Goal: Check status: Check status

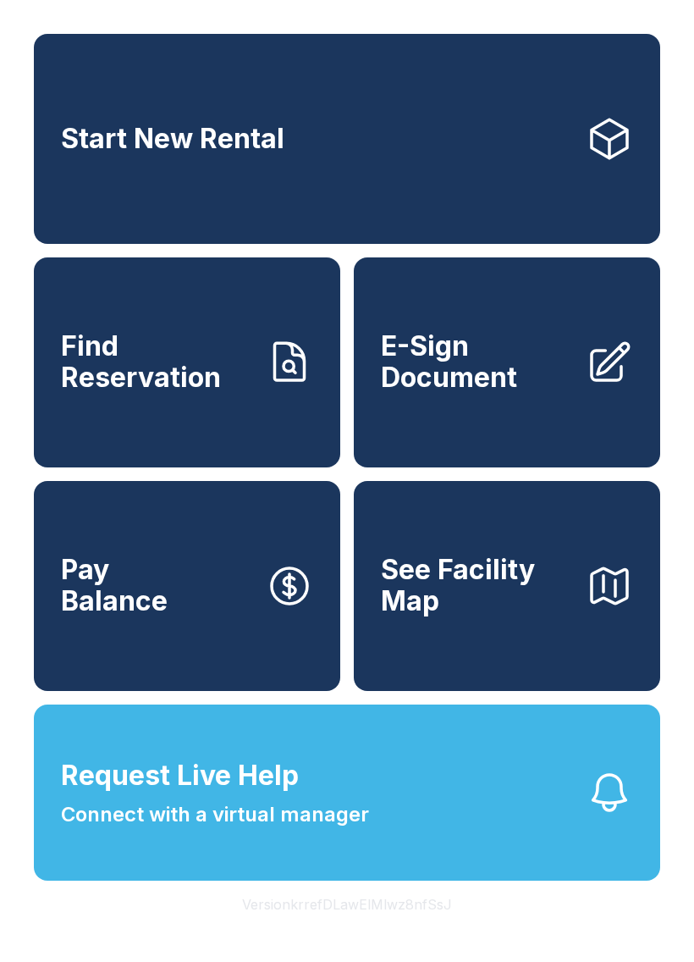
scroll to position [20, 0]
click at [209, 354] on span "Find Reservation" at bounding box center [156, 362] width 191 height 62
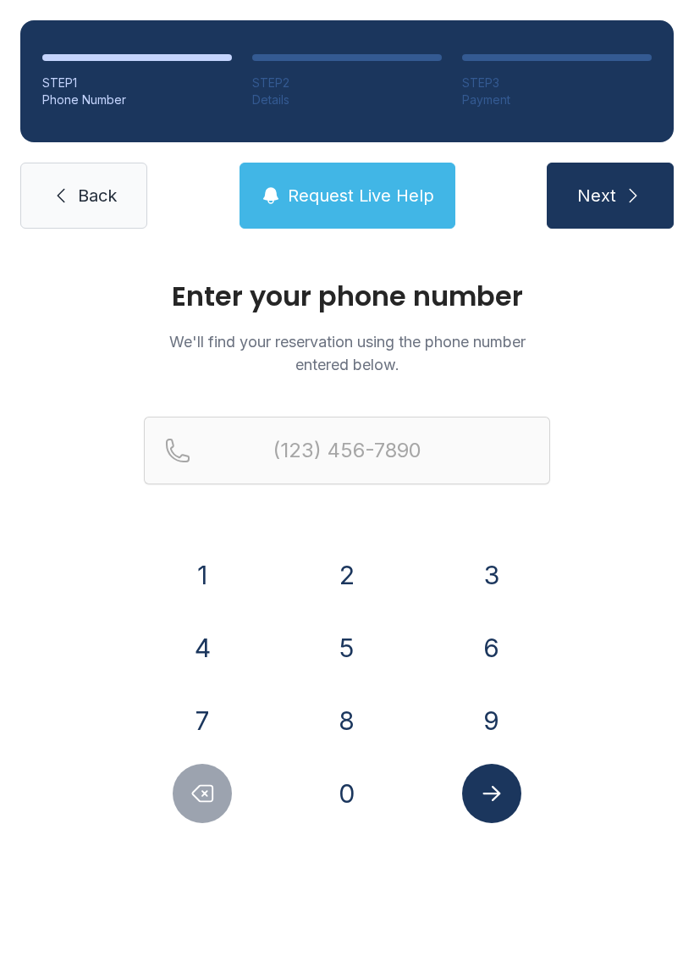
click at [359, 714] on button "8" at bounding box center [346, 720] width 59 height 59
click at [357, 650] on button "5" at bounding box center [346, 647] width 59 height 59
click at [363, 796] on button "0" at bounding box center [346, 793] width 59 height 59
click at [358, 661] on button "5" at bounding box center [346, 647] width 59 height 59
click at [361, 801] on button "0" at bounding box center [346, 793] width 59 height 59
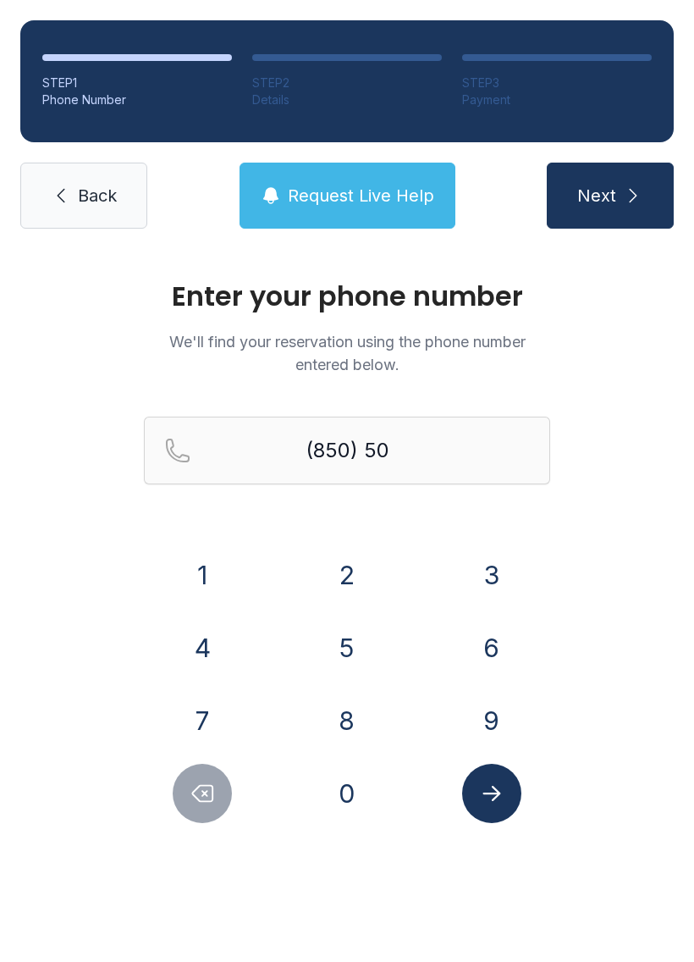
click at [338, 581] on button "2" at bounding box center [346, 574] width 59 height 59
click at [465, 592] on div "3" at bounding box center [492, 574] width 118 height 59
click at [342, 653] on button "5" at bounding box center [346, 647] width 59 height 59
click at [240, 700] on div "7" at bounding box center [203, 720] width 118 height 59
click at [201, 786] on icon "Delete number" at bounding box center [203, 794] width 20 height 16
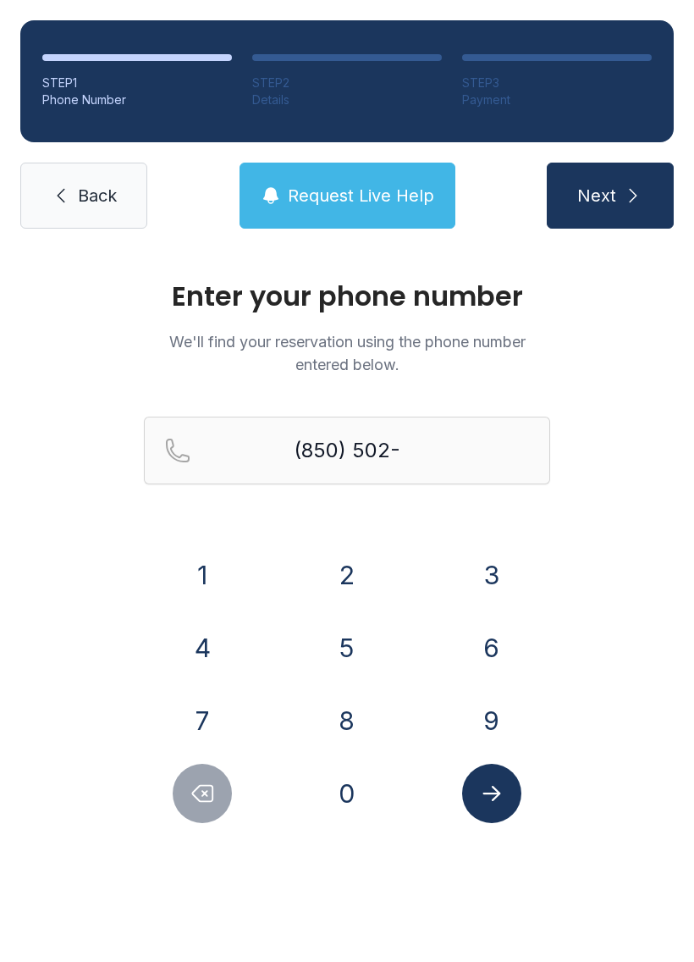
click at [481, 568] on button "3" at bounding box center [491, 574] width 59 height 59
click at [353, 644] on button "5" at bounding box center [346, 647] width 59 height 59
click at [215, 698] on button "7" at bounding box center [202, 720] width 59 height 59
click at [346, 648] on button "5" at bounding box center [346, 647] width 59 height 59
type input "[PHONE_NUMBER]"
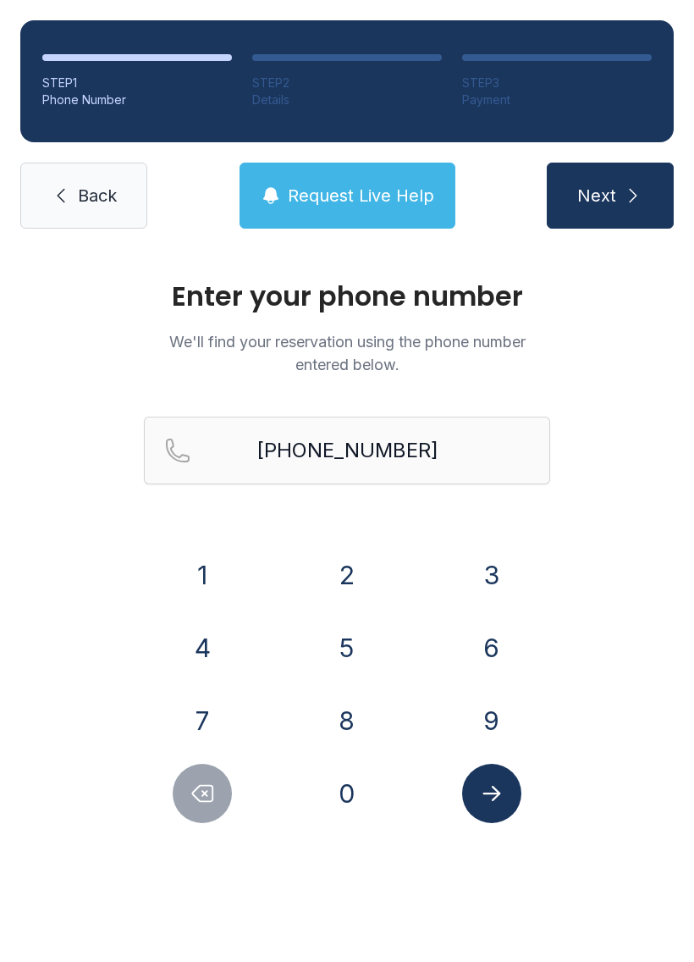
click at [496, 797] on icon "Submit lookup form" at bounding box center [492, 793] width 18 height 15
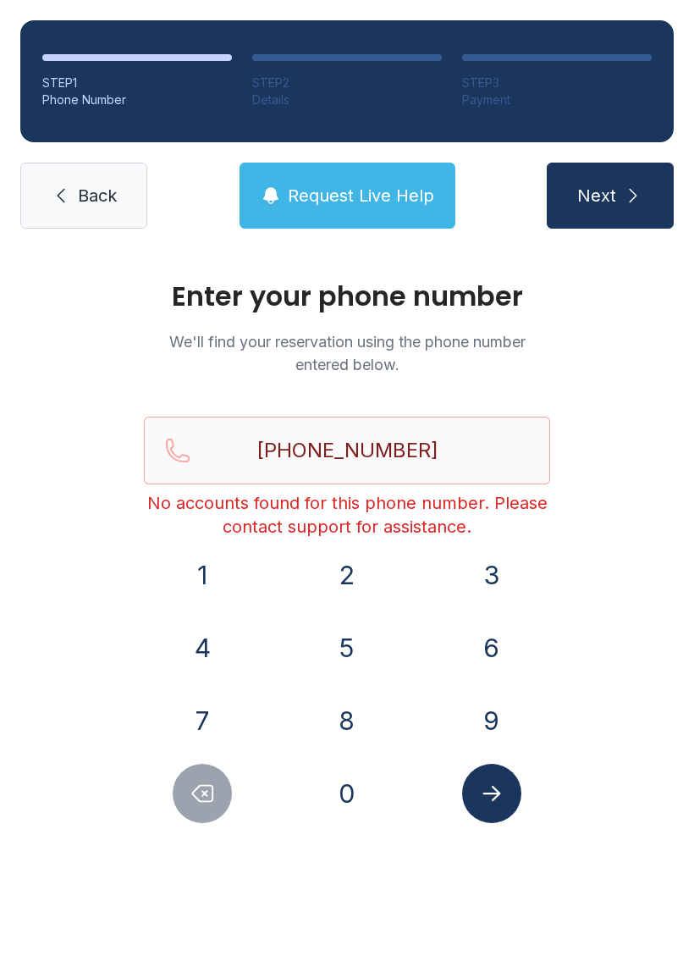
click at [95, 198] on span "Back" at bounding box center [97, 196] width 39 height 24
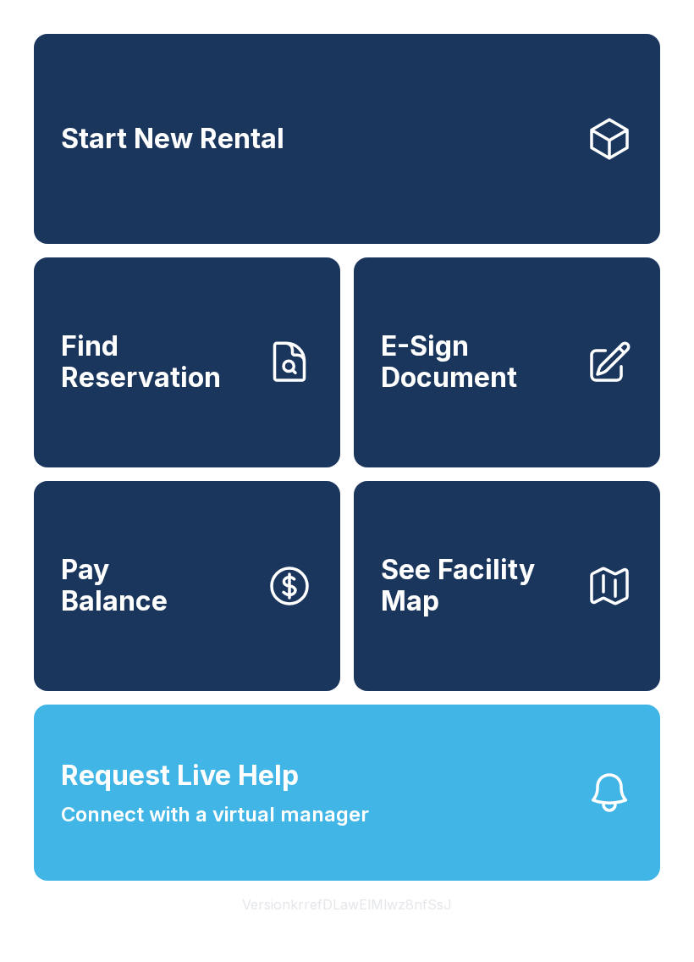
click at [349, 830] on span "Connect with a virtual manager" at bounding box center [215, 814] width 308 height 30
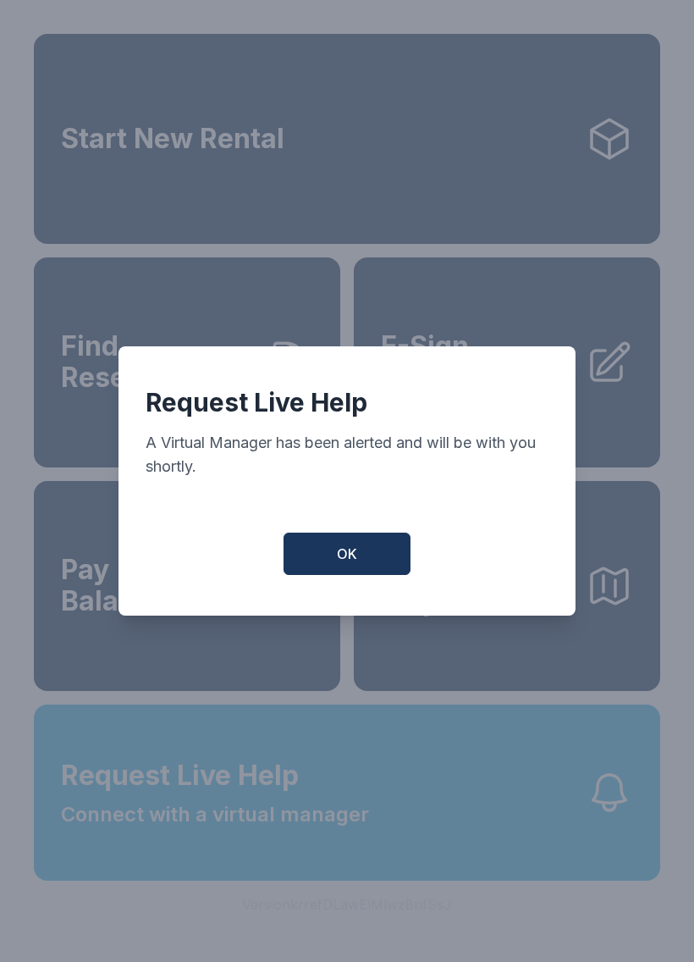
click at [363, 544] on button "OK" at bounding box center [347, 553] width 127 height 42
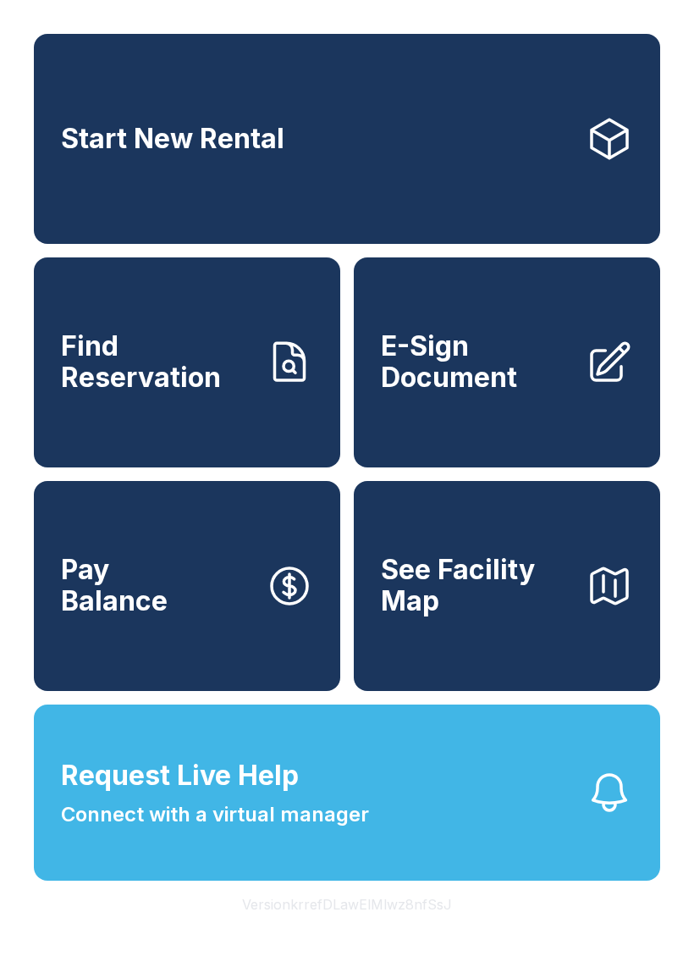
click at [406, 810] on button "Request Live Help Connect with a virtual manager" at bounding box center [347, 792] width 626 height 176
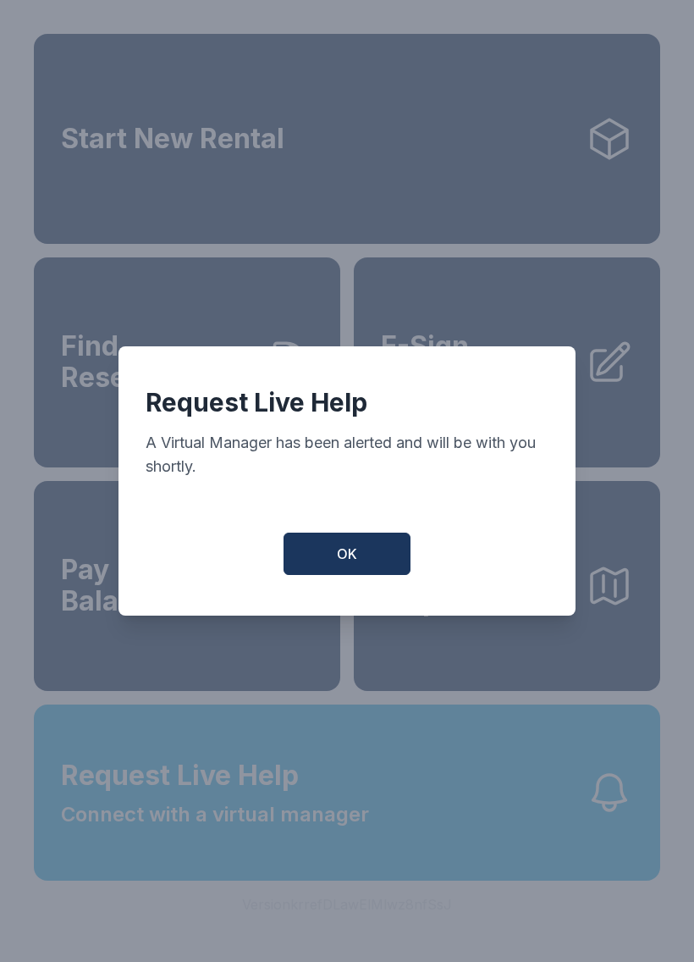
click at [361, 549] on button "OK" at bounding box center [347, 553] width 127 height 42
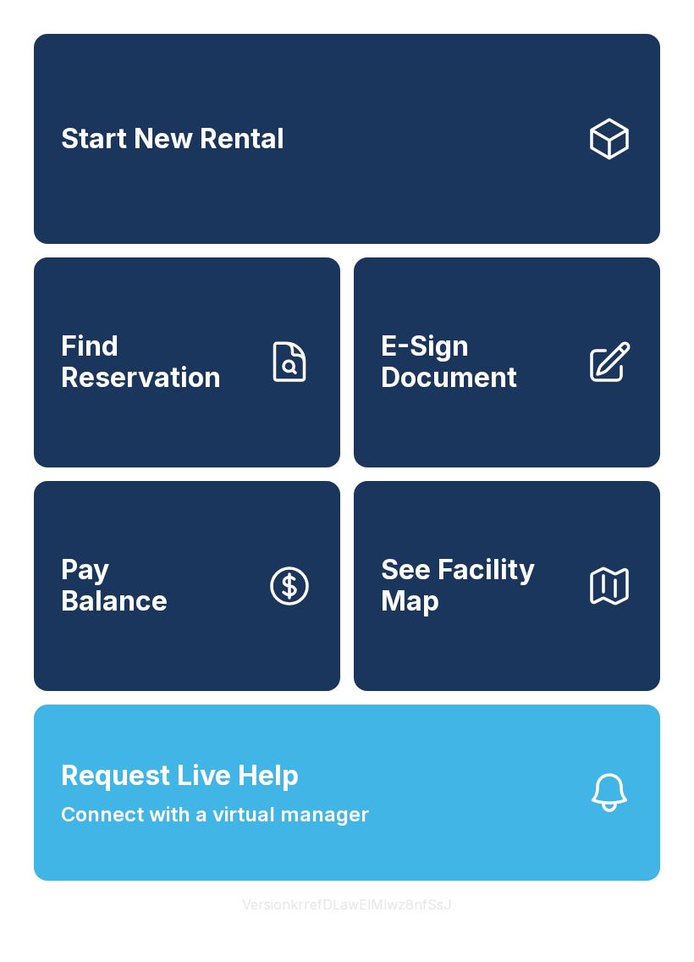
click at [496, 158] on link "Start New Rental" at bounding box center [347, 139] width 626 height 210
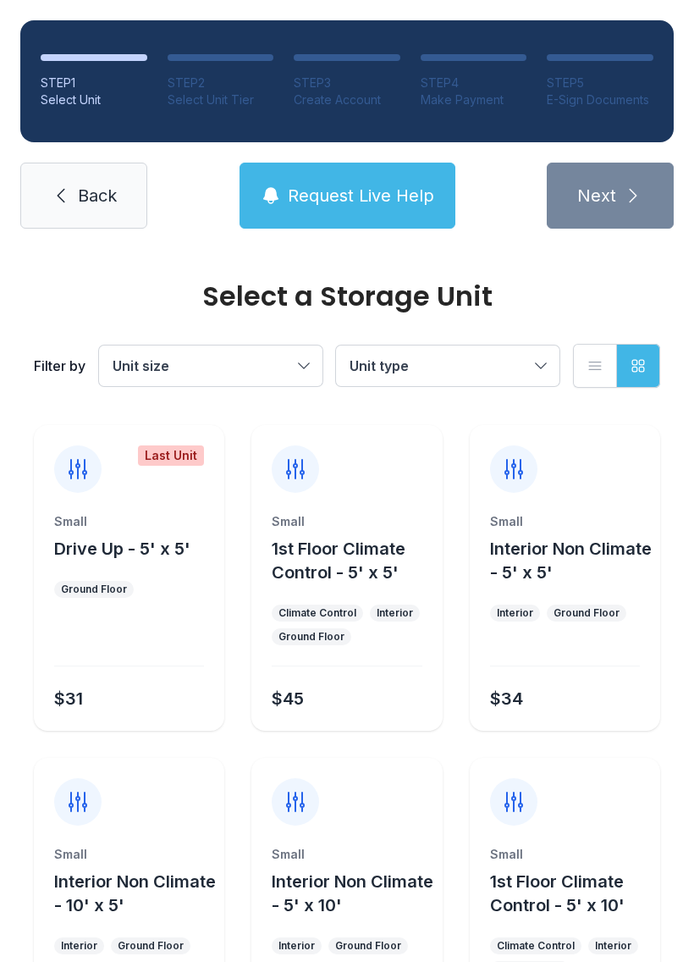
click at [109, 183] on link "Back" at bounding box center [83, 196] width 127 height 66
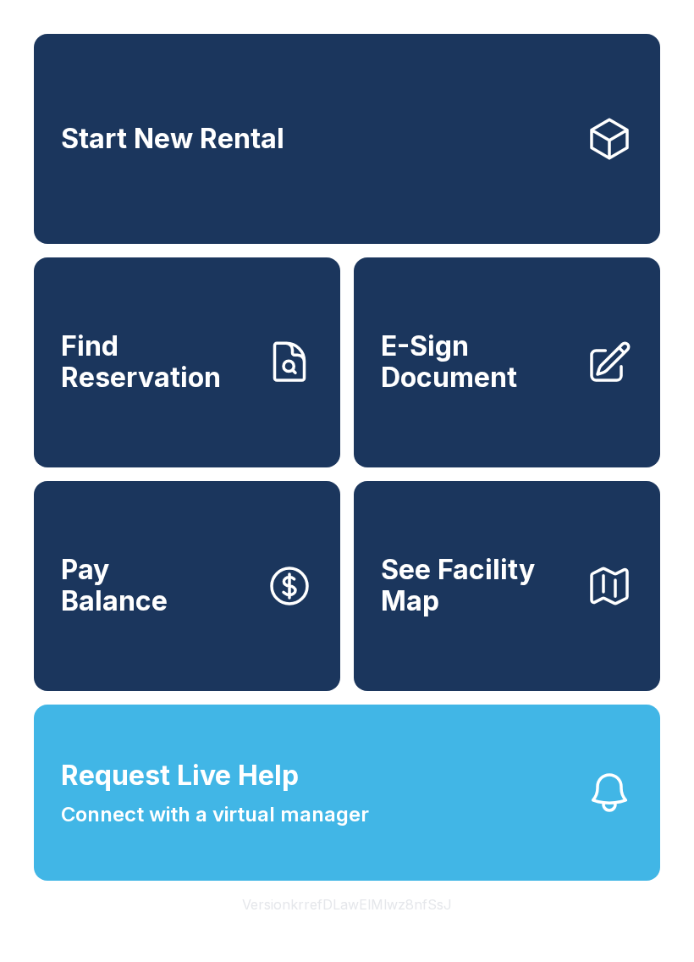
click at [268, 386] on icon at bounding box center [289, 362] width 47 height 47
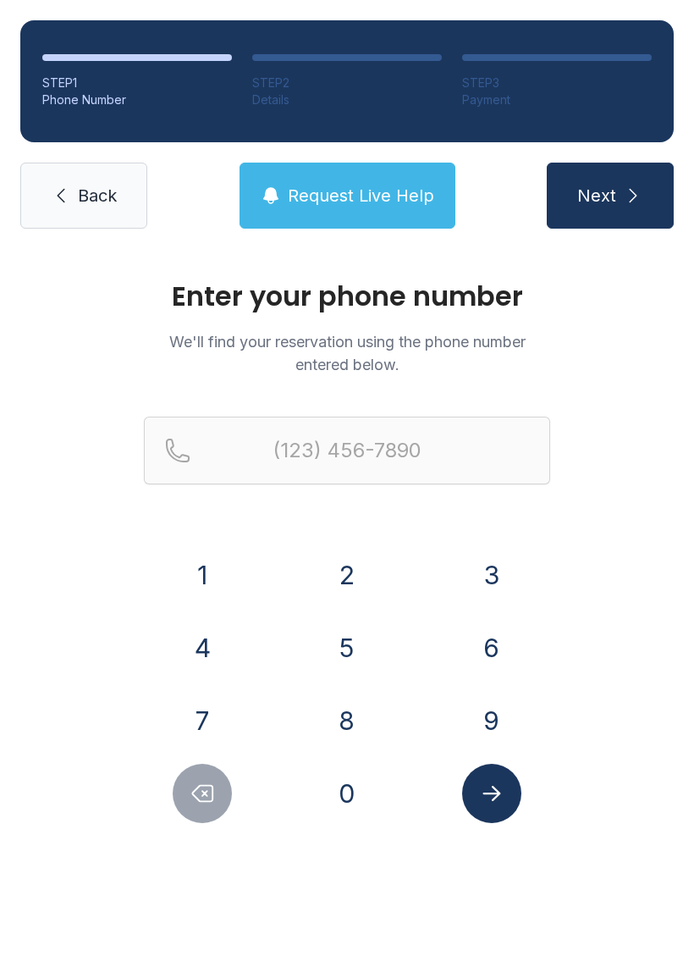
click at [496, 647] on button "6" at bounding box center [491, 647] width 59 height 59
click at [503, 569] on button "3" at bounding box center [491, 574] width 59 height 59
click at [350, 788] on button "0" at bounding box center [346, 793] width 59 height 59
click at [356, 652] on button "5" at bounding box center [346, 647] width 59 height 59
click at [213, 647] on button "4" at bounding box center [202, 647] width 59 height 59
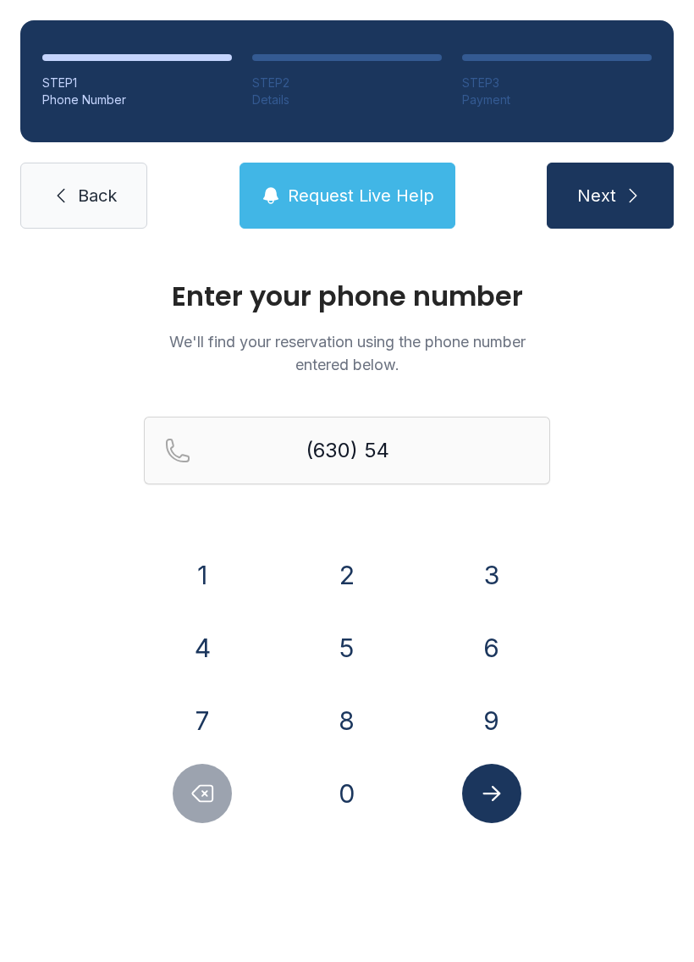
click at [363, 558] on button "2" at bounding box center [346, 574] width 59 height 59
click at [349, 784] on button "0" at bounding box center [346, 793] width 59 height 59
click at [188, 613] on div "1 2 3 4 5 6 7 8 9 0" at bounding box center [347, 684] width 406 height 278
click at [194, 638] on button "4" at bounding box center [202, 647] width 59 height 59
click at [218, 626] on button "4" at bounding box center [202, 647] width 59 height 59
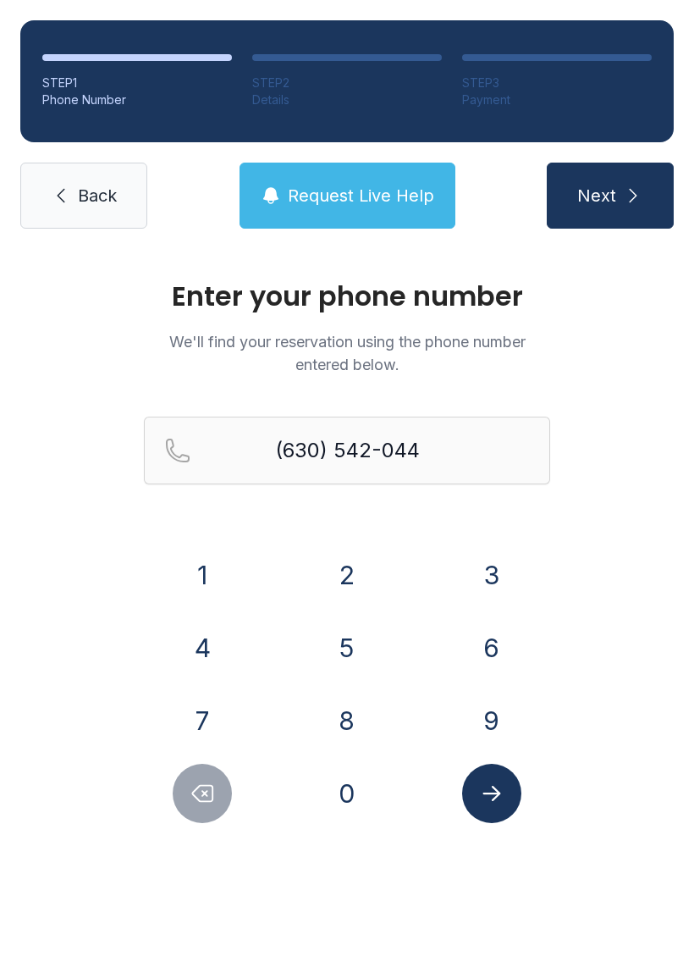
click at [347, 778] on button "0" at bounding box center [346, 793] width 59 height 59
type input "[PHONE_NUMBER]"
click at [510, 781] on button "Submit lookup form" at bounding box center [491, 793] width 59 height 59
